Goal: Task Accomplishment & Management: Complete application form

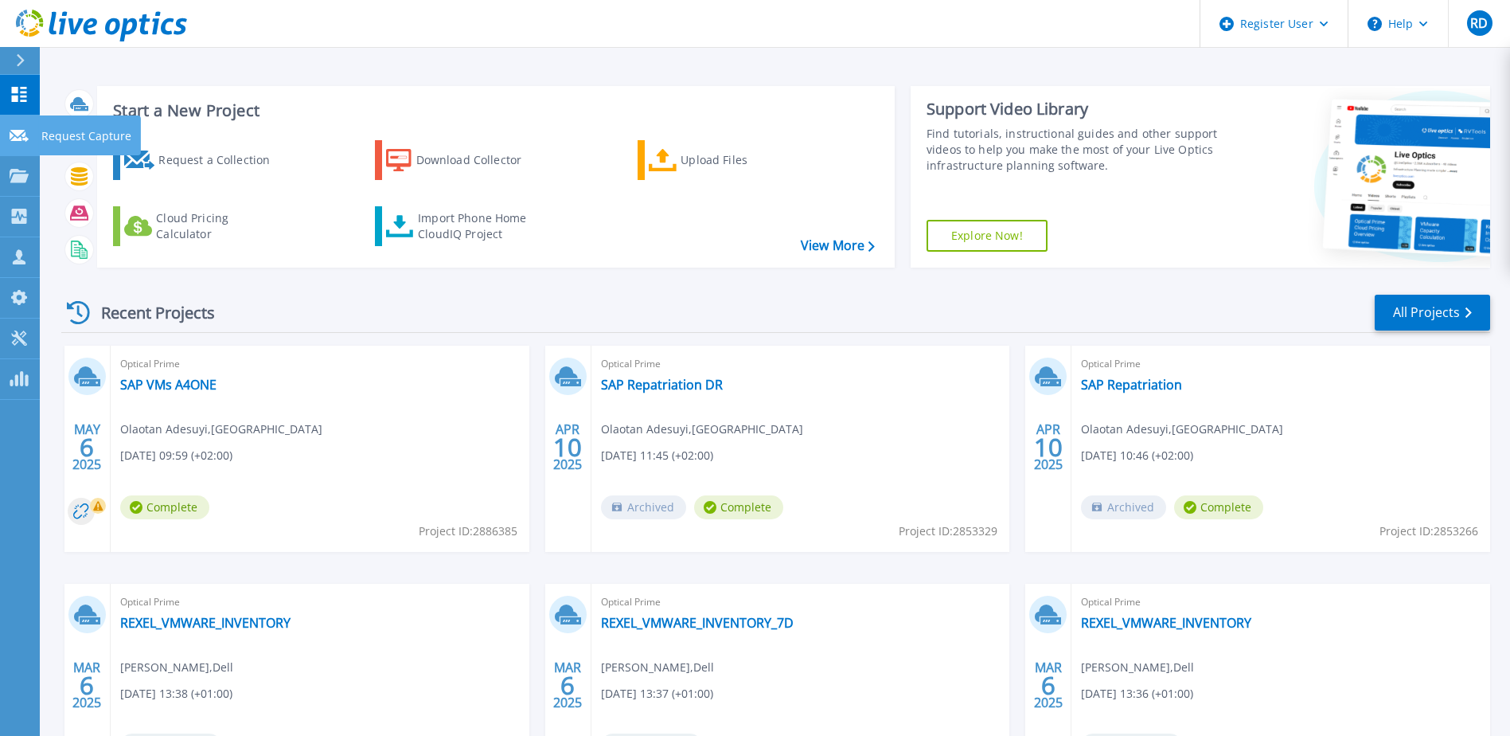
click at [21, 140] on icon at bounding box center [19, 136] width 19 height 12
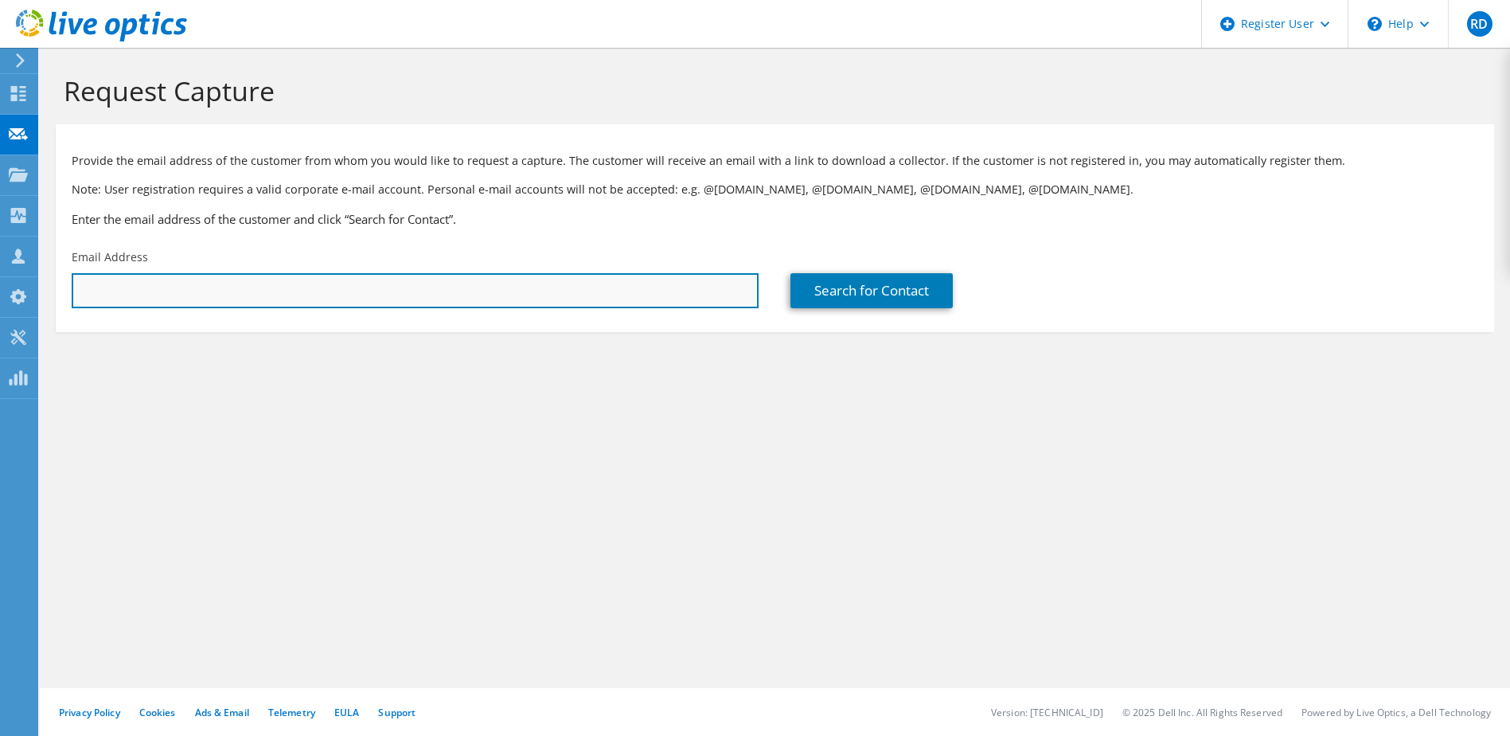
click at [202, 287] on input "text" at bounding box center [415, 290] width 687 height 35
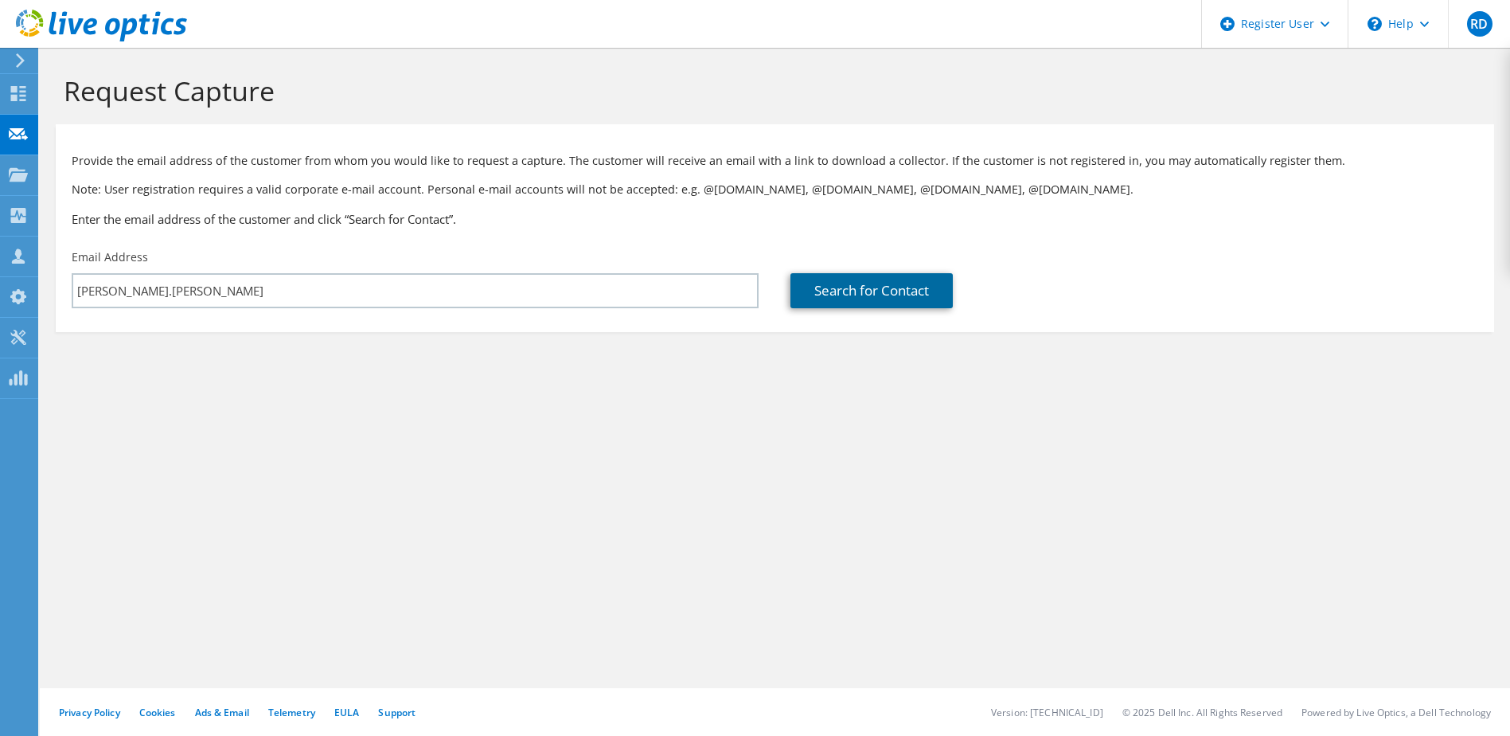
click at [948, 297] on link "Search for Contact" at bounding box center [871, 290] width 162 height 35
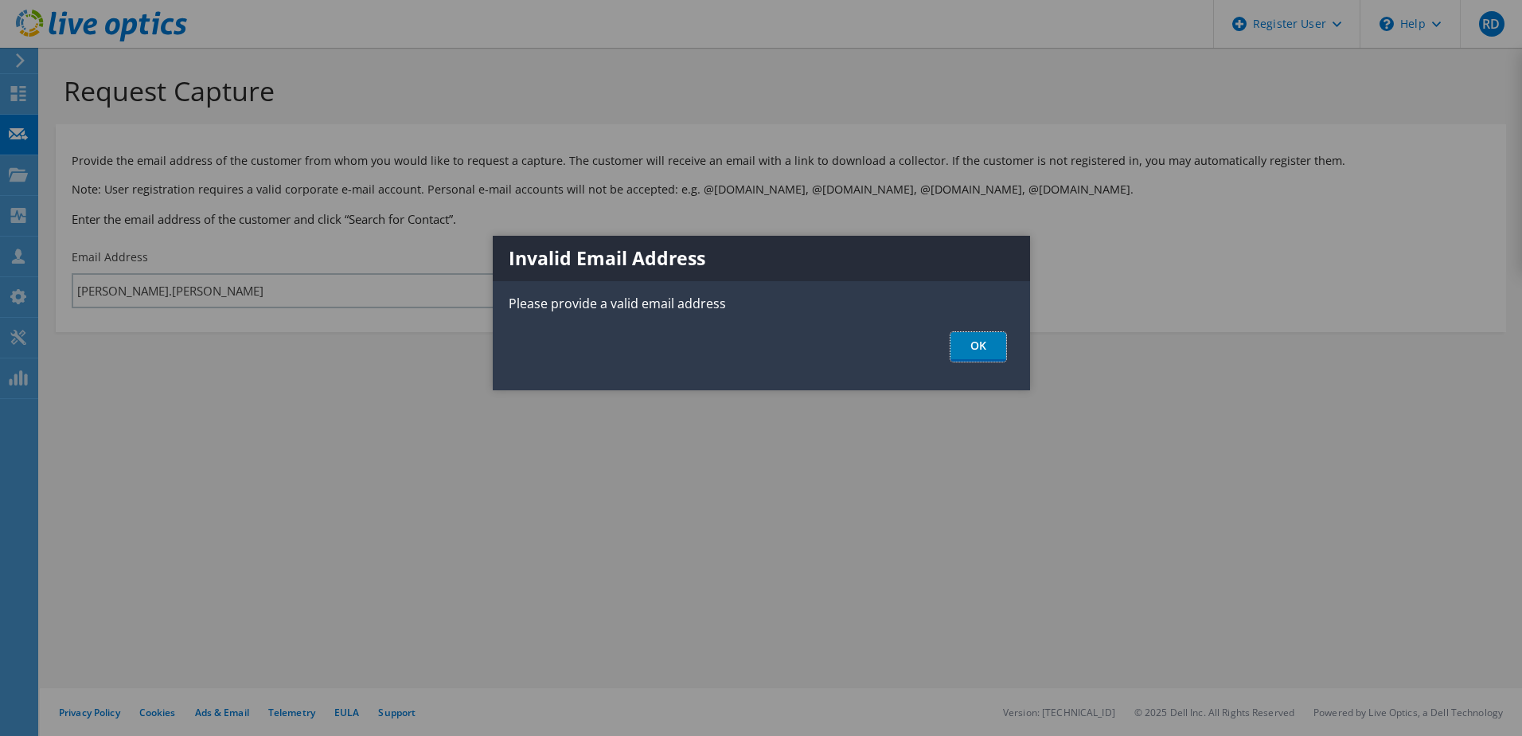
click at [988, 349] on link "OK" at bounding box center [978, 346] width 56 height 29
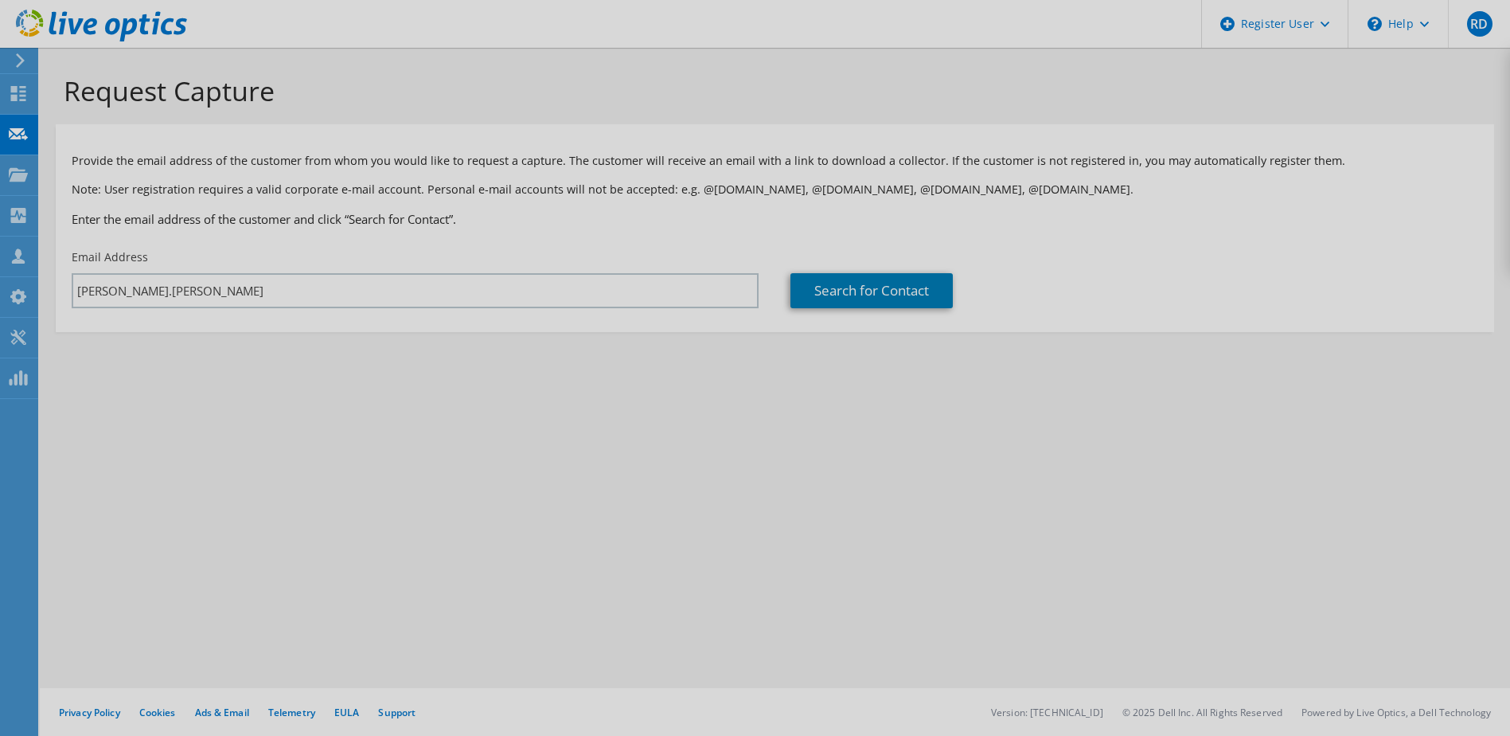
click at [255, 292] on div at bounding box center [755, 368] width 1510 height 736
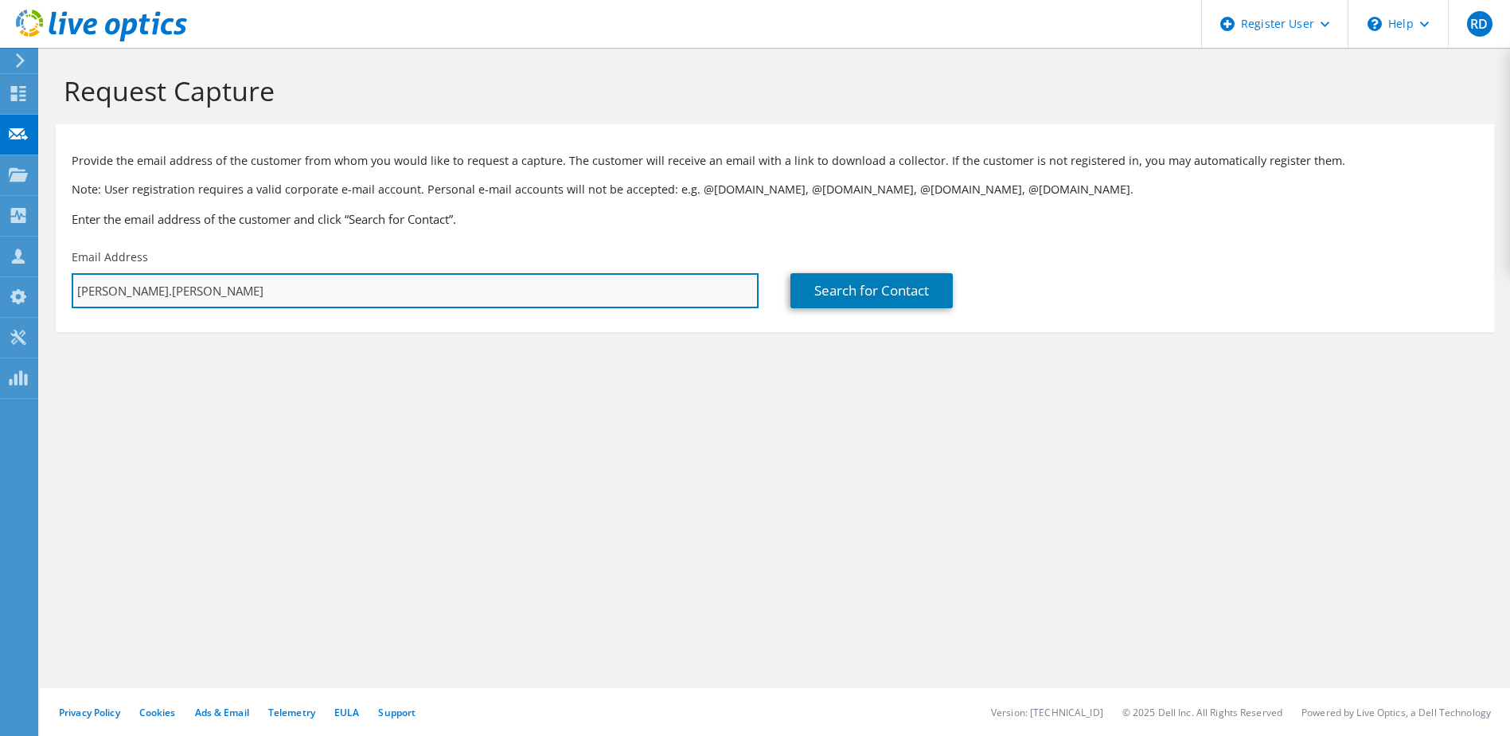
click at [255, 291] on input "[PERSON_NAME].[PERSON_NAME]" at bounding box center [415, 290] width 687 height 35
click at [257, 283] on input "[PERSON_NAME].[PERSON_NAME]@Flash" at bounding box center [415, 290] width 687 height 35
type input "[PERSON_NAME][EMAIL_ADDRESS][PERSON_NAME][DOMAIN_NAME]"
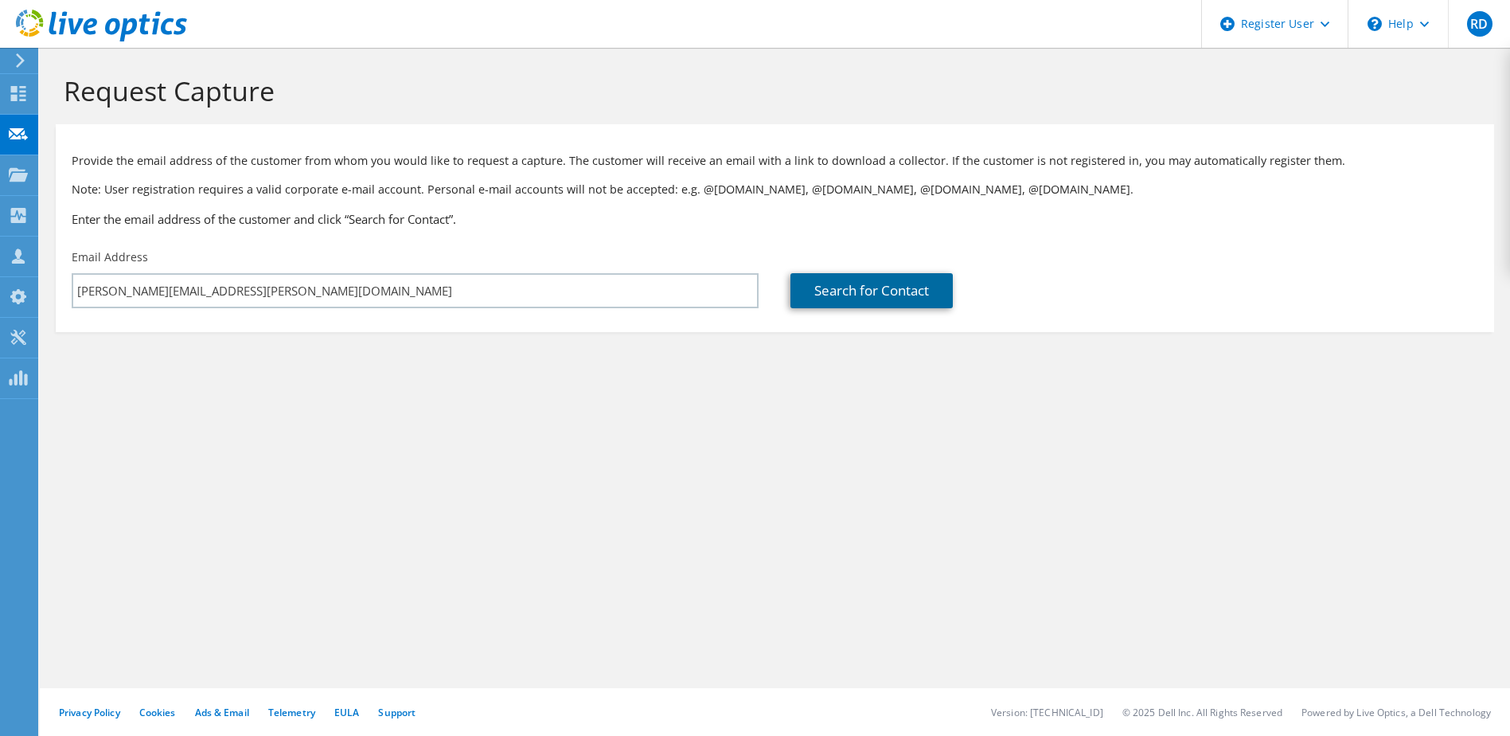
click at [828, 294] on link "Search for Contact" at bounding box center [871, 290] width 162 height 35
type input "FLASH SERVICES NETHERLAND"
type input "[PERSON_NAME]"
type input "[GEOGRAPHIC_DATA]"
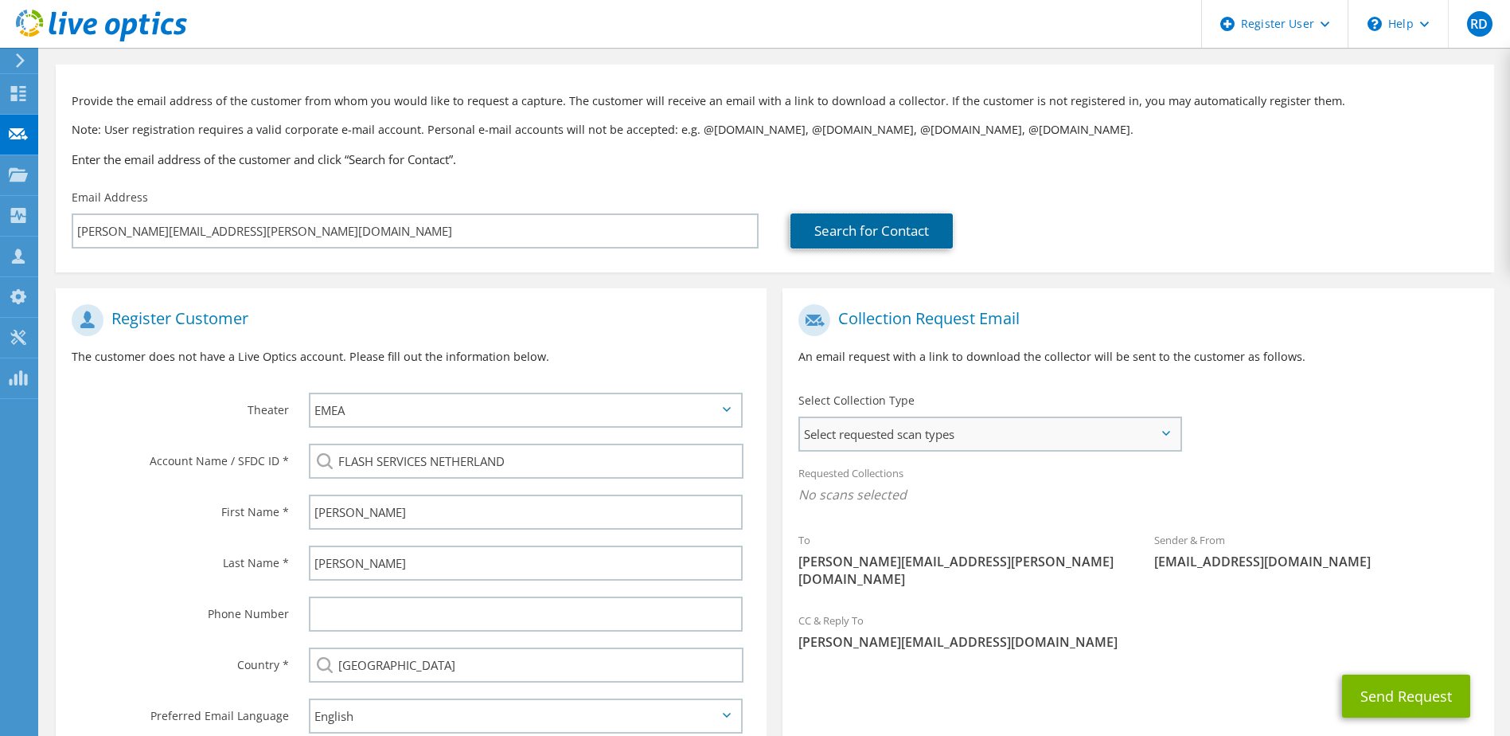
scroll to position [80, 0]
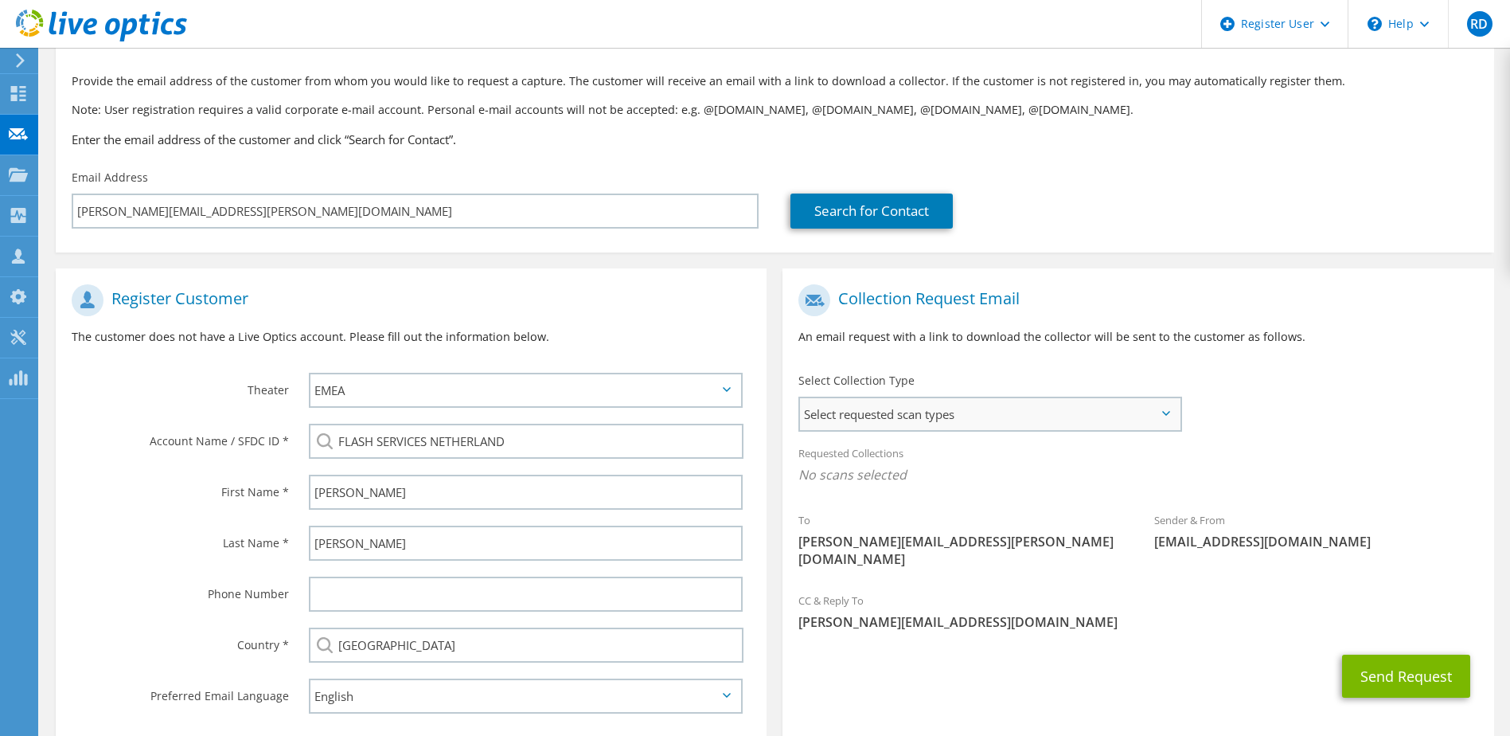
click at [945, 420] on span "Select requested scan types" at bounding box center [989, 414] width 379 height 32
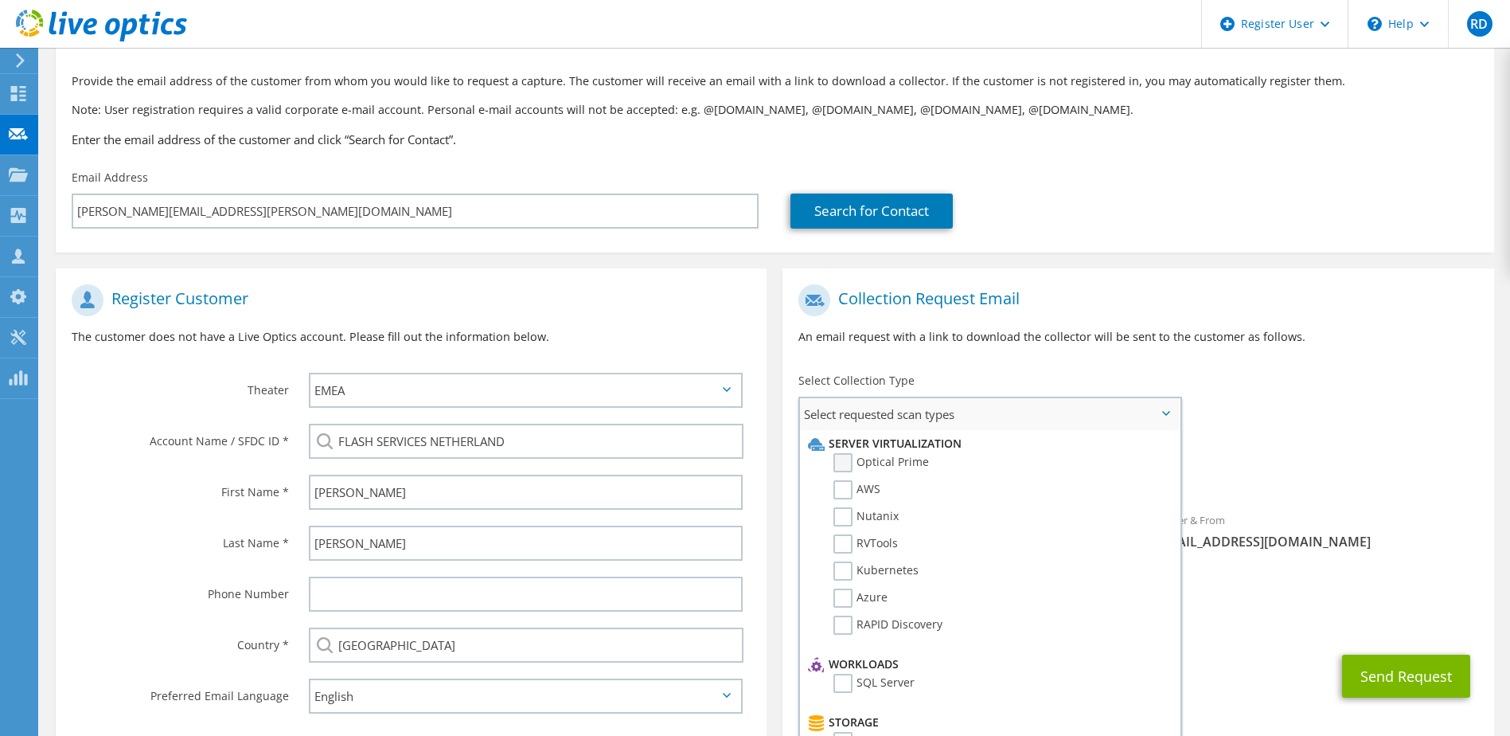
click at [848, 465] on label "Optical Prime" at bounding box center [881, 462] width 96 height 19
click at [0, 0] on input "Optical Prime" at bounding box center [0, 0] width 0 height 0
click at [805, 355] on div "Collection Request Email An email request with a link to download the collector…" at bounding box center [1138, 320] width 711 height 88
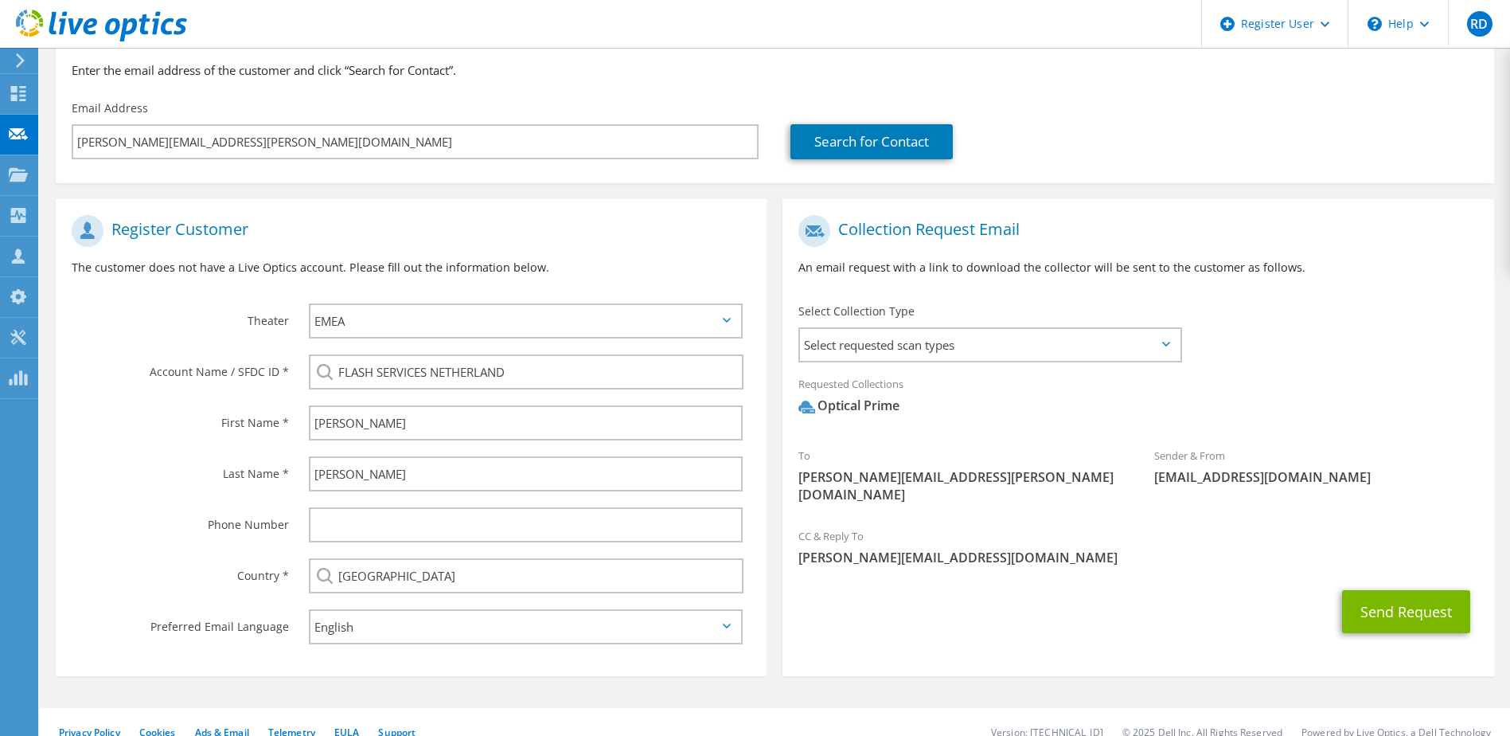
scroll to position [169, 0]
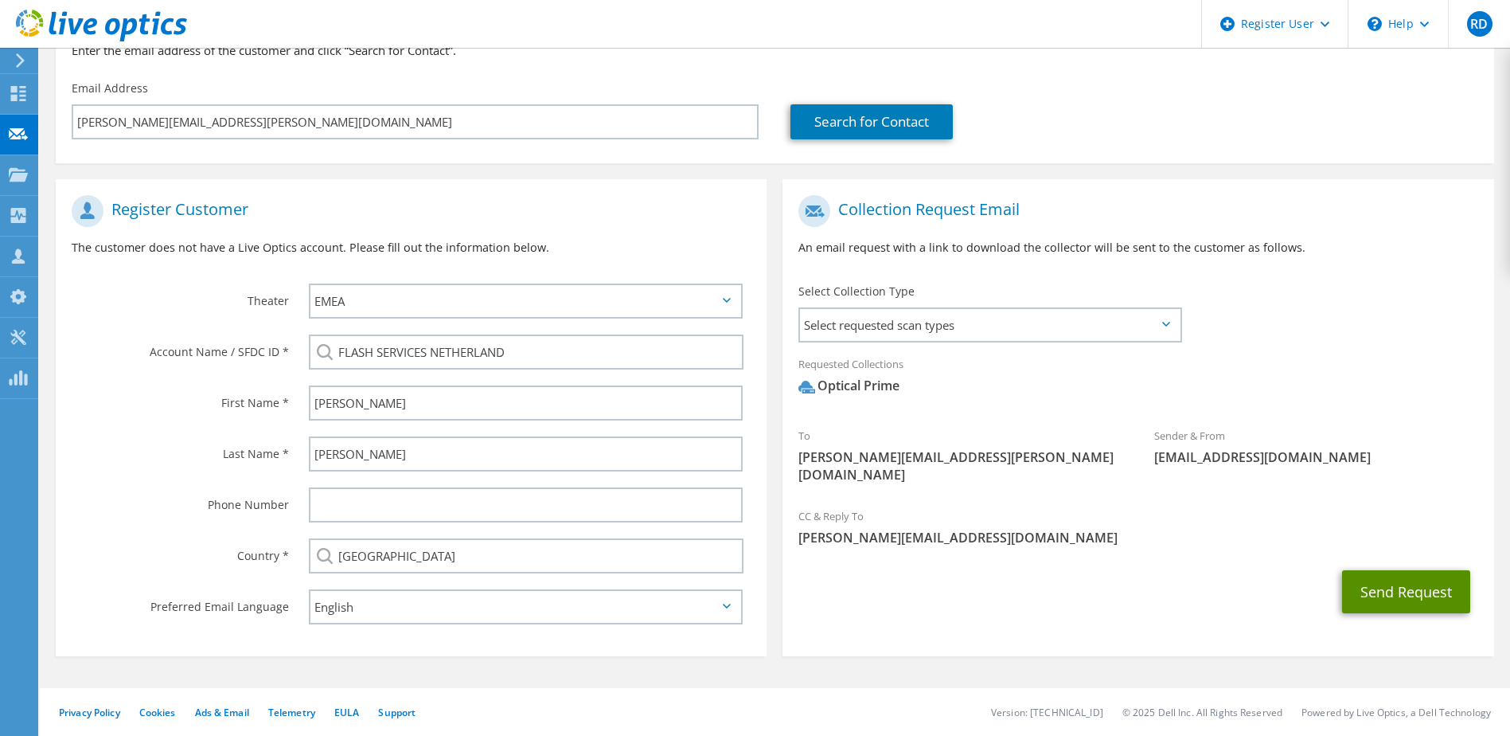
click at [1386, 580] on button "Send Request" at bounding box center [1406, 591] width 128 height 43
